Goal: Navigation & Orientation: Find specific page/section

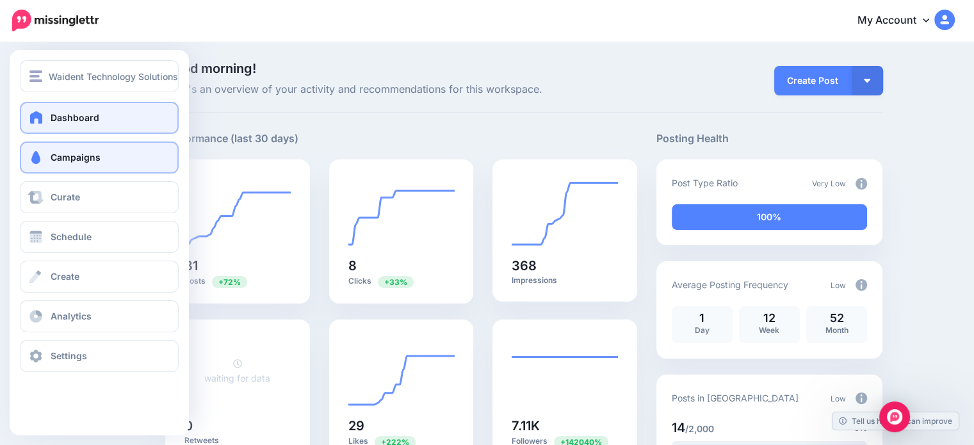
click at [43, 158] on span at bounding box center [36, 157] width 17 height 13
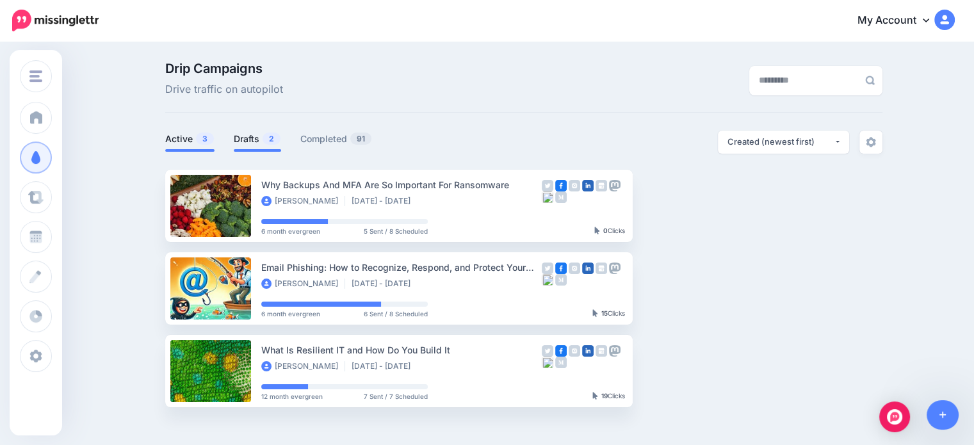
click at [256, 138] on link "Drafts 2" at bounding box center [257, 138] width 47 height 15
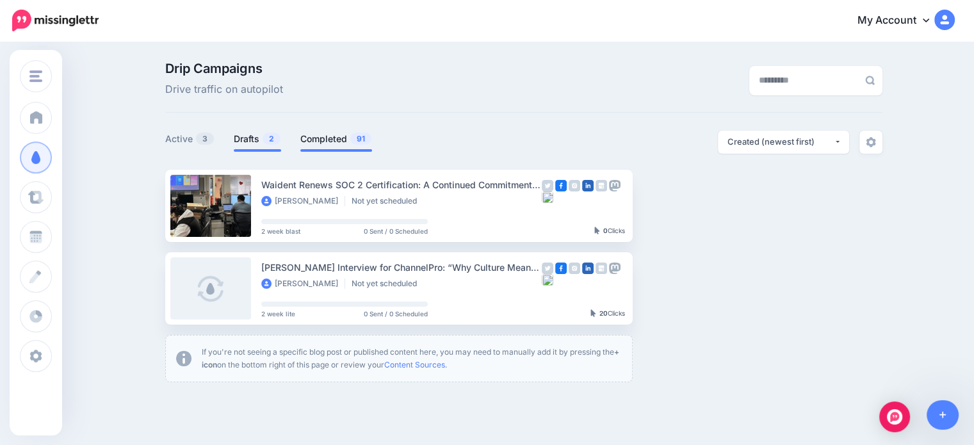
click at [327, 144] on link "Completed 91" at bounding box center [336, 138] width 72 height 15
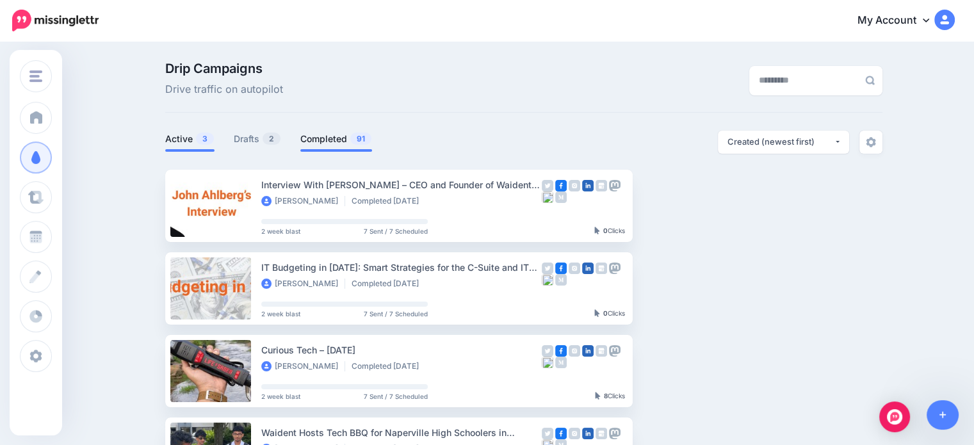
click at [202, 147] on li "Active 3" at bounding box center [189, 141] width 49 height 21
click at [174, 146] on link "Active 3" at bounding box center [189, 138] width 49 height 15
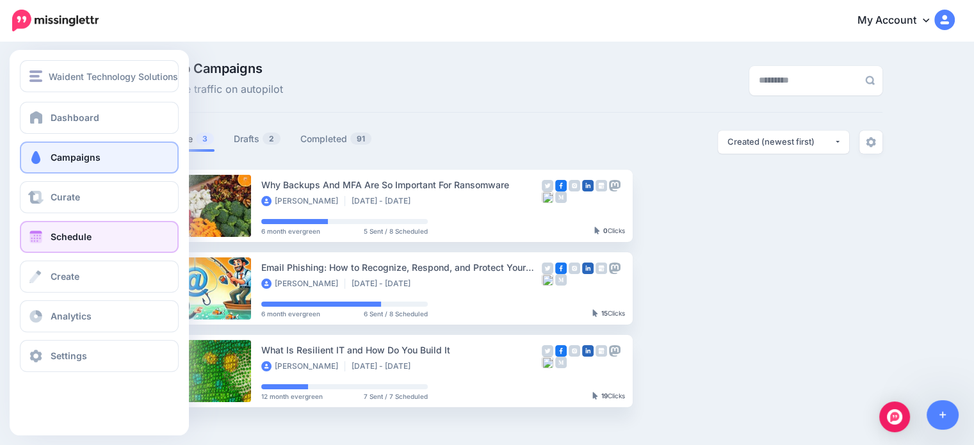
click at [44, 234] on span at bounding box center [36, 237] width 17 height 13
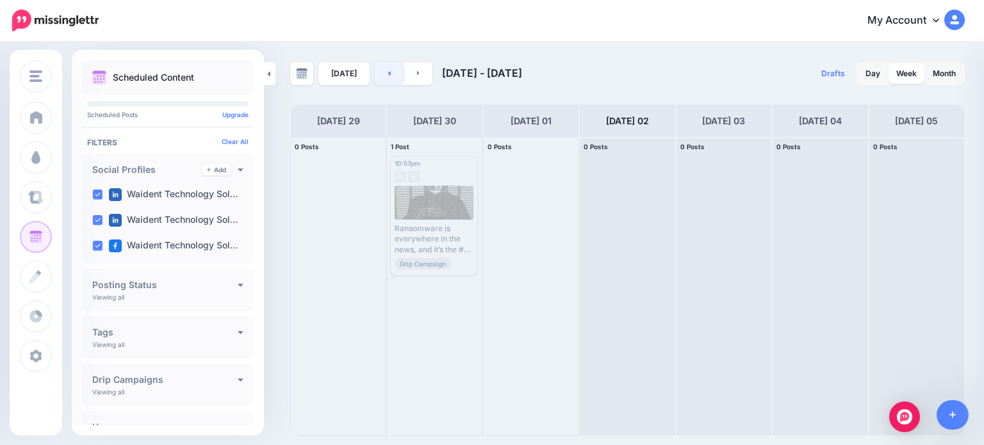
click at [375, 72] on link at bounding box center [389, 73] width 29 height 23
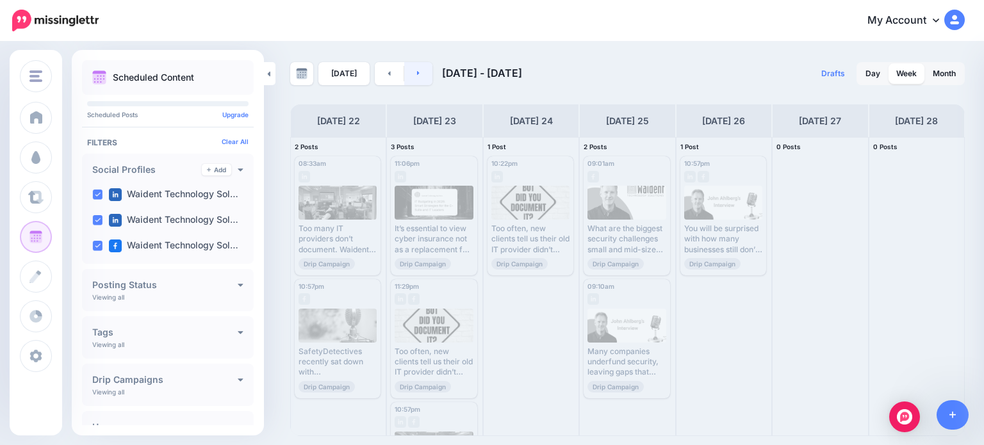
click at [412, 73] on link at bounding box center [418, 73] width 29 height 23
